Goal: Task Accomplishment & Management: Manage account settings

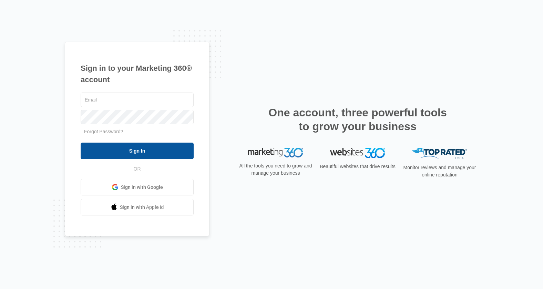
type input "[PERSON_NAME][EMAIL_ADDRESS][PERSON_NAME][DOMAIN_NAME]"
click at [177, 153] on input "Sign In" at bounding box center [137, 150] width 113 height 17
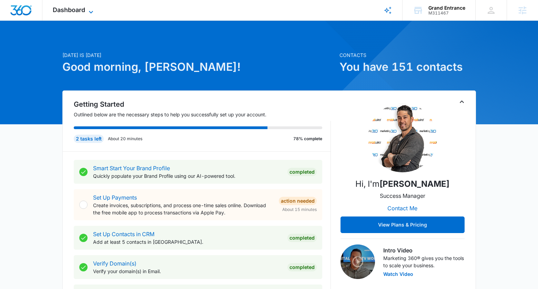
click at [75, 11] on span "Dashboard" at bounding box center [69, 9] width 32 height 7
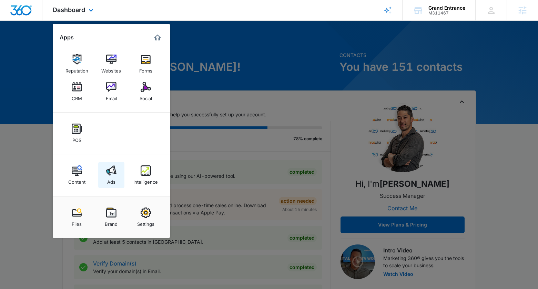
click at [108, 174] on img at bounding box center [111, 170] width 10 height 10
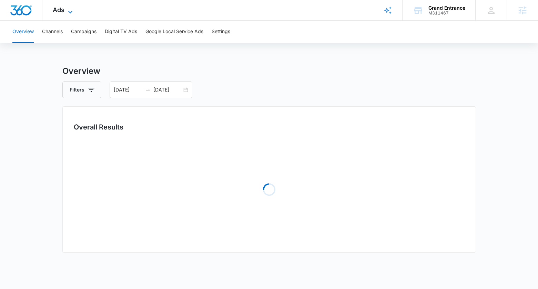
click at [66, 14] on icon at bounding box center [70, 12] width 8 height 8
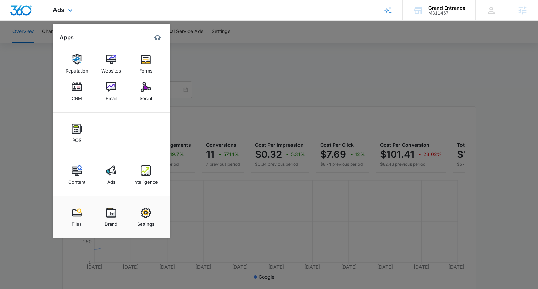
click at [161, 171] on div "Content Ads Intelligence" at bounding box center [111, 175] width 117 height 42
click at [150, 170] on img at bounding box center [146, 170] width 10 height 10
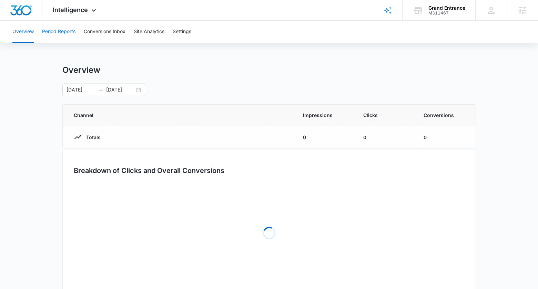
click at [68, 29] on button "Period Reports" at bounding box center [58, 32] width 33 height 22
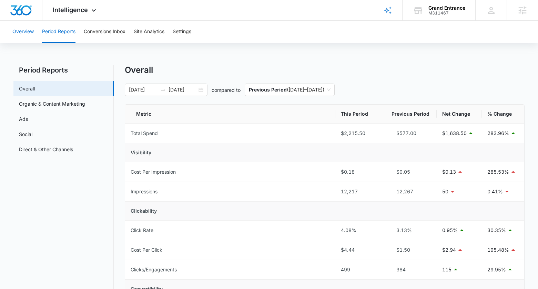
click at [23, 34] on button "Overview" at bounding box center [22, 32] width 21 height 22
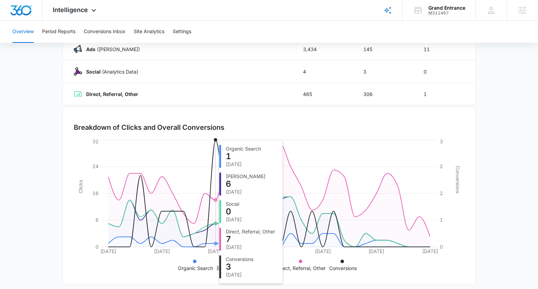
scroll to position [138, 0]
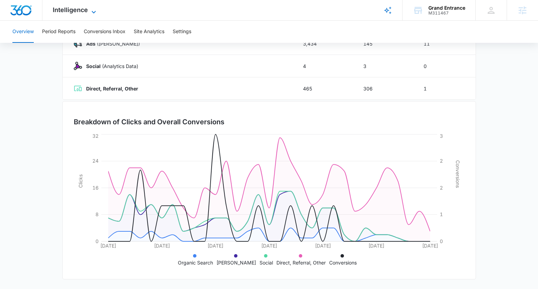
click at [71, 9] on span "Intelligence" at bounding box center [70, 9] width 35 height 7
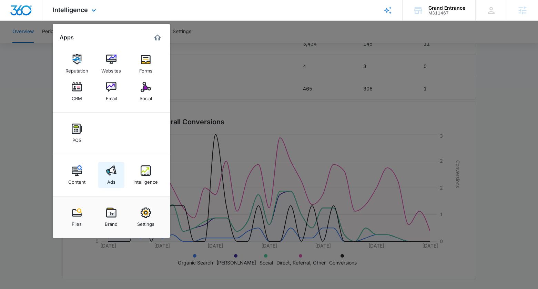
click at [114, 175] on img at bounding box center [111, 170] width 10 height 10
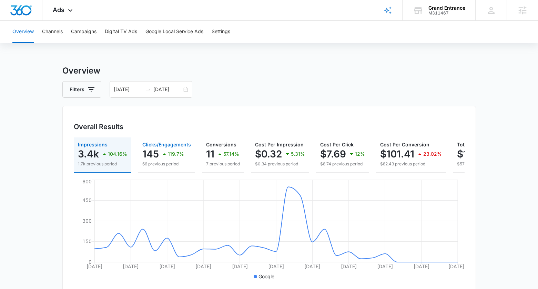
scroll to position [1, 0]
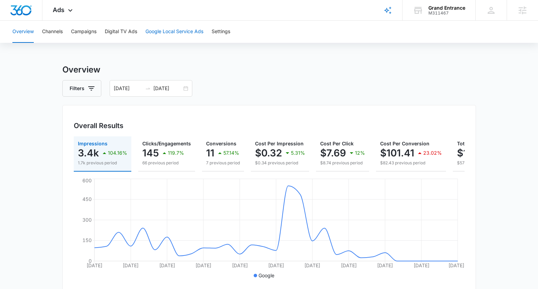
click at [181, 28] on button "Google Local Service Ads" at bounding box center [174, 32] width 58 height 22
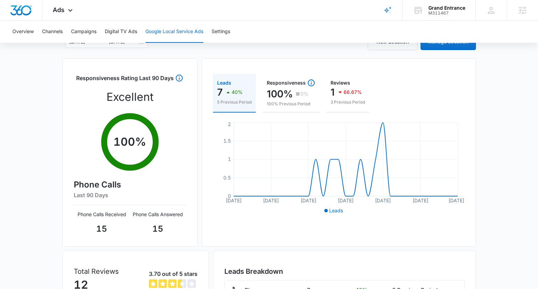
scroll to position [93, 0]
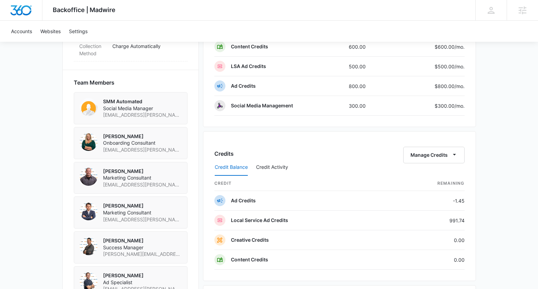
scroll to position [457, 0]
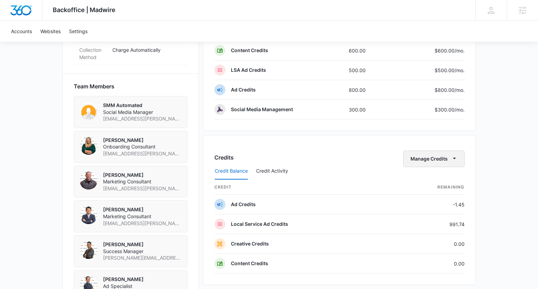
click at [430, 161] on button "Manage Credits" at bounding box center [433, 158] width 61 height 17
click at [427, 180] on div "Transfer Credits" at bounding box center [430, 180] width 36 height 5
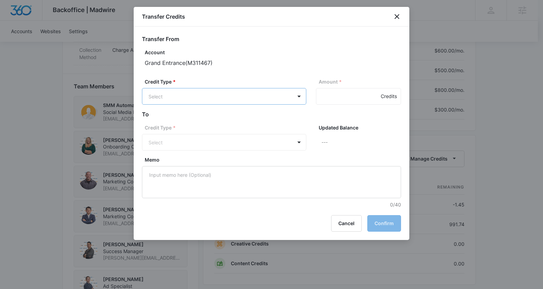
click at [223, 92] on body "Backoffice | Madwire Apps Settings KK Kyle Knoop kyle.knoop@madwire.com My Prof…" at bounding box center [271, 37] width 543 height 988
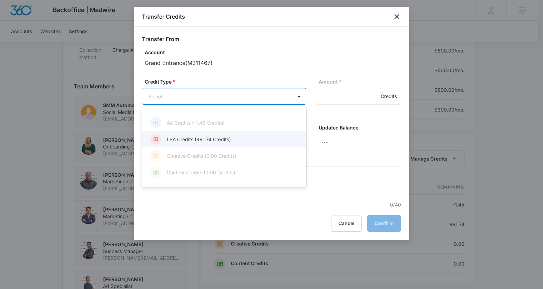
click at [212, 138] on p "LSA Credits (991.74 Credits)" at bounding box center [199, 138] width 64 height 7
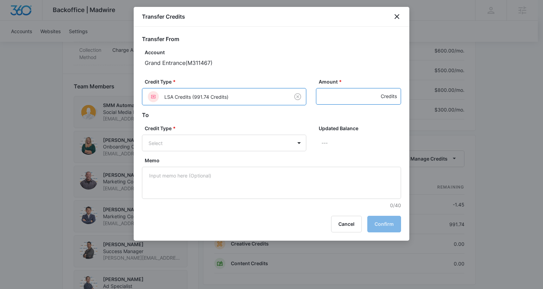
click at [331, 96] on input "Amount *" at bounding box center [358, 96] width 85 height 17
type input "400"
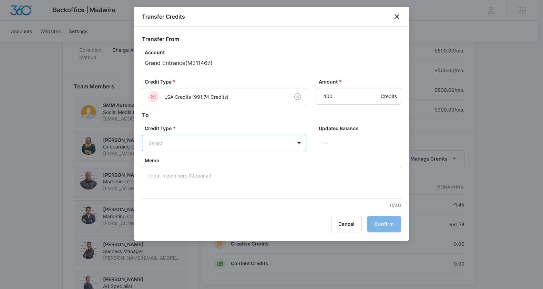
click at [213, 140] on body "Backoffice | Madwire Apps Settings KK Kyle Knoop kyle.knoop@madwire.com My Prof…" at bounding box center [271, 37] width 543 height 988
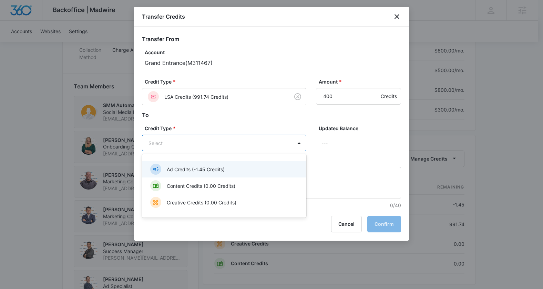
click at [196, 171] on p "Ad Credits (-1.45 Credits)" at bounding box center [196, 168] width 58 height 7
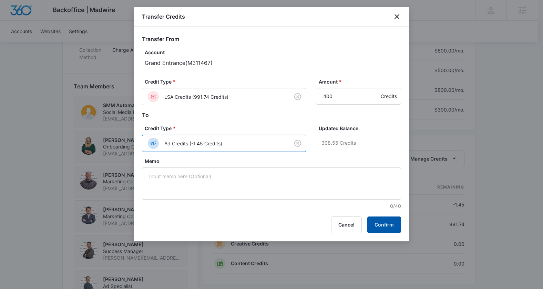
click at [378, 225] on button "Confirm" at bounding box center [384, 224] width 34 height 17
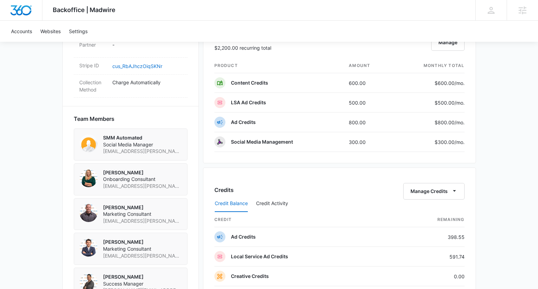
scroll to position [385, 0]
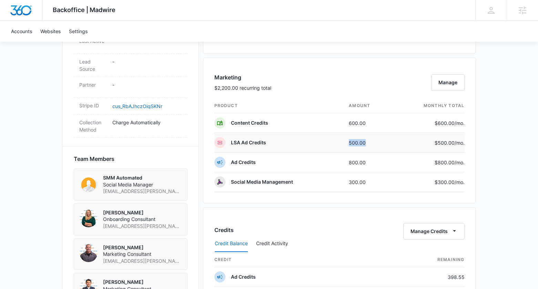
drag, startPoint x: 349, startPoint y: 143, endPoint x: 366, endPoint y: 141, distance: 17.3
click at [366, 141] on td "500.00" at bounding box center [368, 143] width 50 height 20
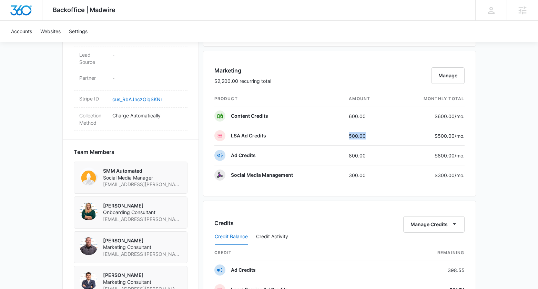
scroll to position [393, 0]
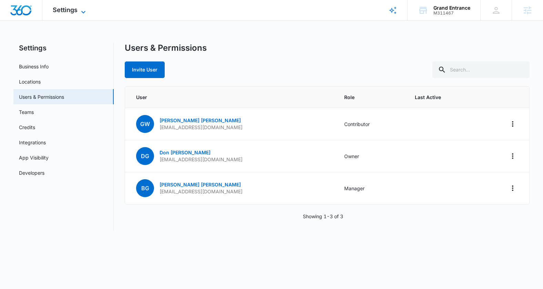
click at [70, 12] on span "Settings" at bounding box center [65, 9] width 25 height 7
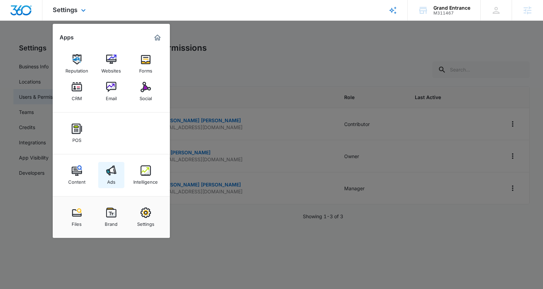
click at [117, 173] on link "Ads" at bounding box center [111, 175] width 26 height 26
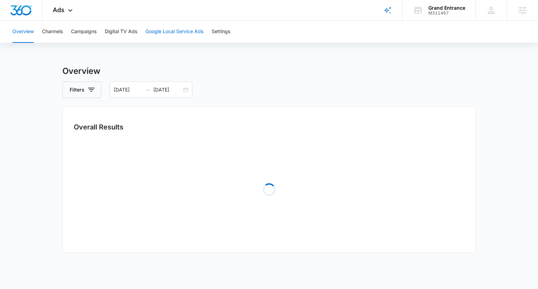
click at [170, 29] on button "Google Local Service Ads" at bounding box center [174, 32] width 58 height 22
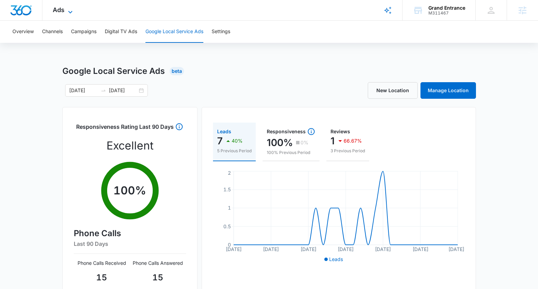
click at [70, 11] on icon at bounding box center [70, 12] width 8 height 8
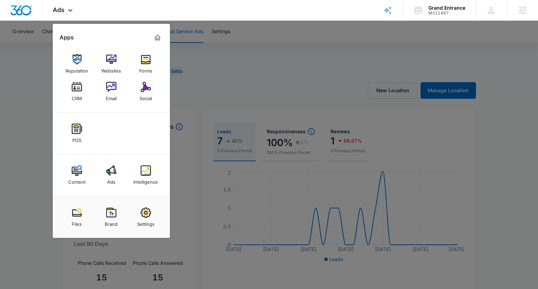
drag, startPoint x: 151, startPoint y: 178, endPoint x: 148, endPoint y: 177, distance: 3.5
click at [151, 178] on div "Intelligence" at bounding box center [145, 179] width 24 height 9
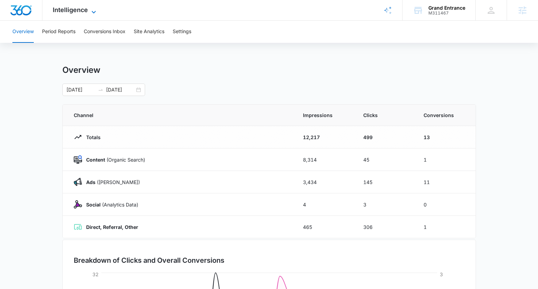
click at [63, 9] on span "Intelligence" at bounding box center [70, 9] width 35 height 7
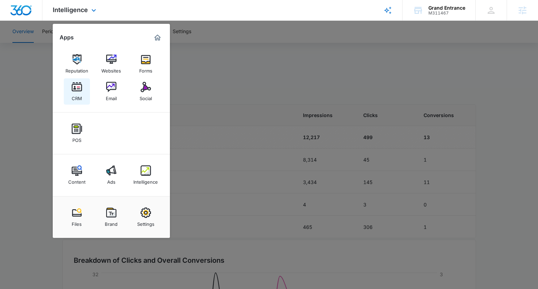
click at [77, 100] on div "CRM" at bounding box center [77, 96] width 10 height 9
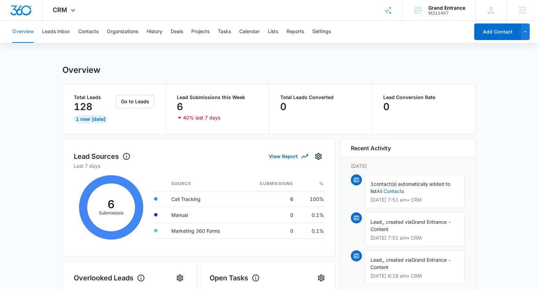
click at [68, 15] on div "CRM Apps Reputation Websites Forms CRM Email Social POS Content Ads Intelligenc…" at bounding box center [64, 10] width 45 height 20
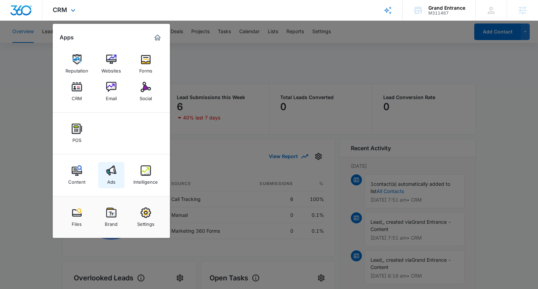
click at [111, 171] on img at bounding box center [111, 170] width 10 height 10
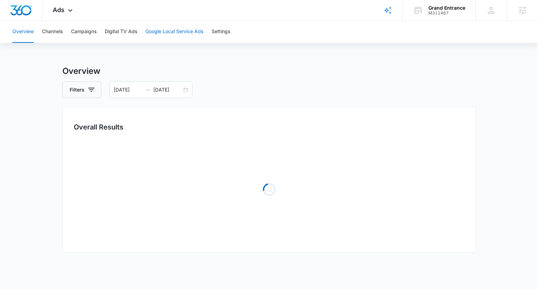
click at [181, 31] on button "Google Local Service Ads" at bounding box center [174, 32] width 58 height 22
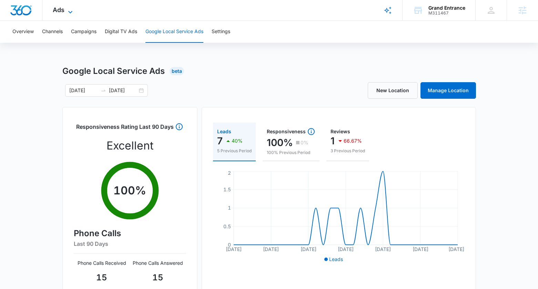
click at [62, 10] on span "Ads" at bounding box center [59, 9] width 12 height 7
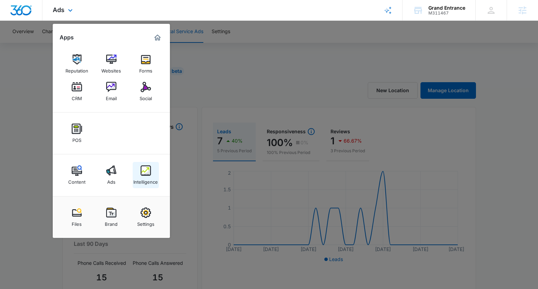
click at [145, 175] on img at bounding box center [146, 170] width 10 height 10
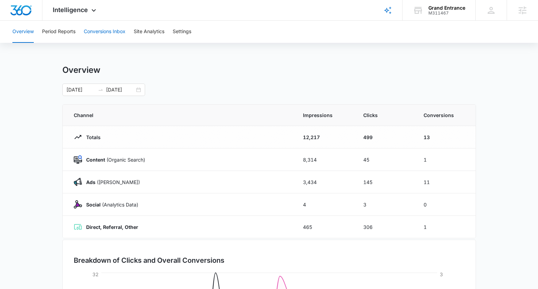
click at [95, 31] on button "Conversions Inbox" at bounding box center [105, 32] width 42 height 22
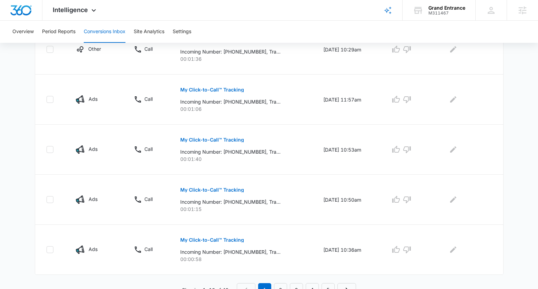
scroll to position [450, 0]
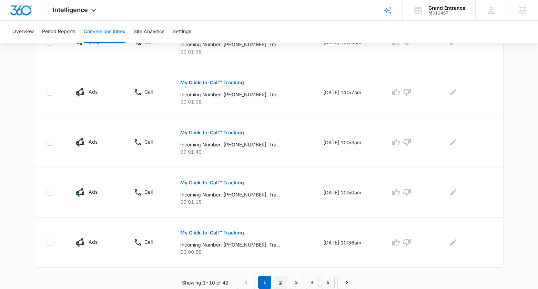
click at [283, 280] on link "2" at bounding box center [280, 281] width 13 height 13
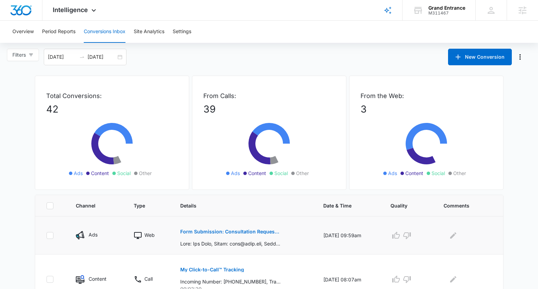
scroll to position [1, 0]
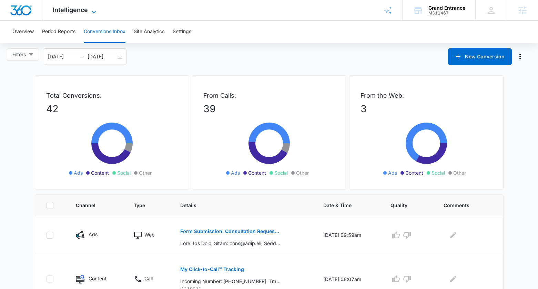
click at [75, 11] on span "Intelligence" at bounding box center [70, 9] width 35 height 7
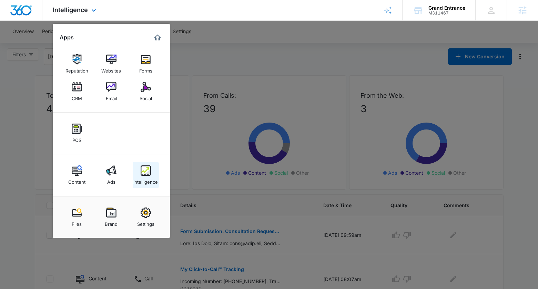
click at [149, 178] on div "Intelligence" at bounding box center [145, 179] width 24 height 9
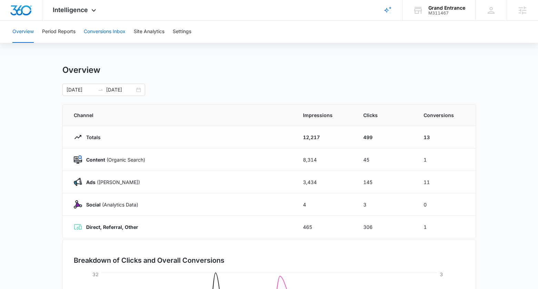
click at [108, 36] on button "Conversions Inbox" at bounding box center [105, 32] width 42 height 22
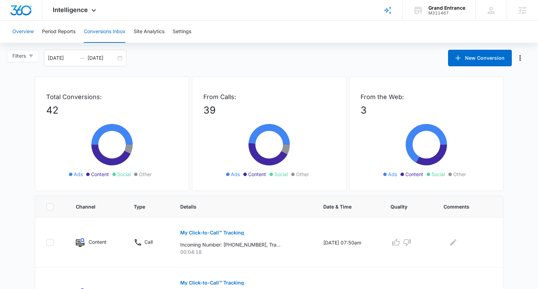
click at [25, 31] on button "Overview" at bounding box center [22, 32] width 21 height 22
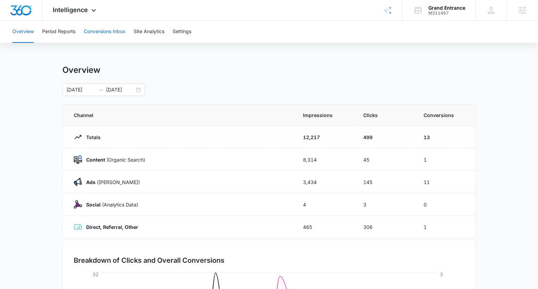
click at [117, 32] on button "Conversions Inbox" at bounding box center [105, 32] width 42 height 22
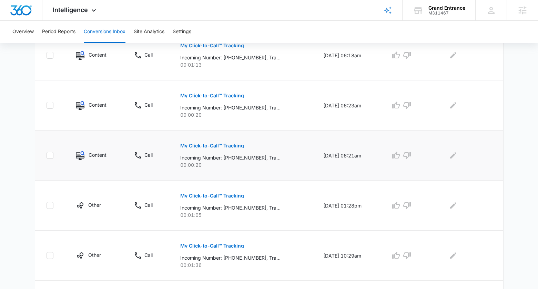
scroll to position [206, 0]
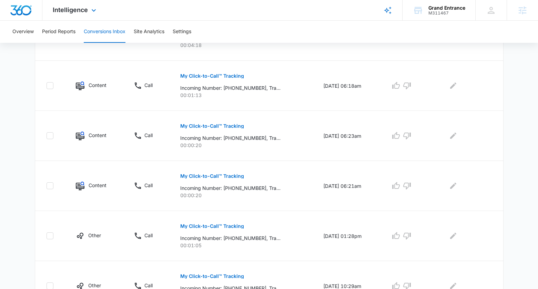
click at [74, 16] on div "Intelligence Apps Reputation Websites Forms CRM Email Social POS Content Ads In…" at bounding box center [75, 10] width 66 height 20
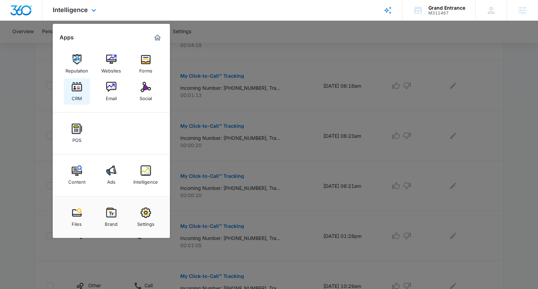
click at [70, 91] on link "CRM" at bounding box center [77, 91] width 26 height 26
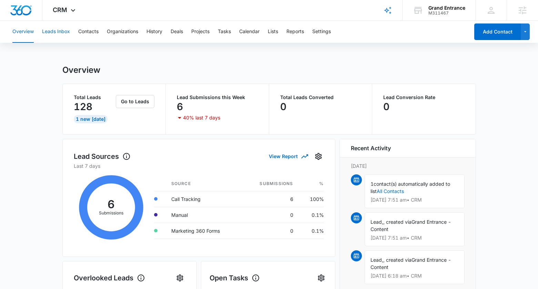
click at [52, 32] on button "Leads Inbox" at bounding box center [56, 32] width 28 height 22
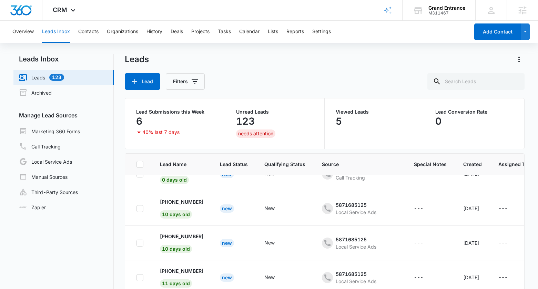
scroll to position [19, 0]
click at [17, 33] on button "Overview" at bounding box center [22, 32] width 21 height 22
